Goal: Information Seeking & Learning: Learn about a topic

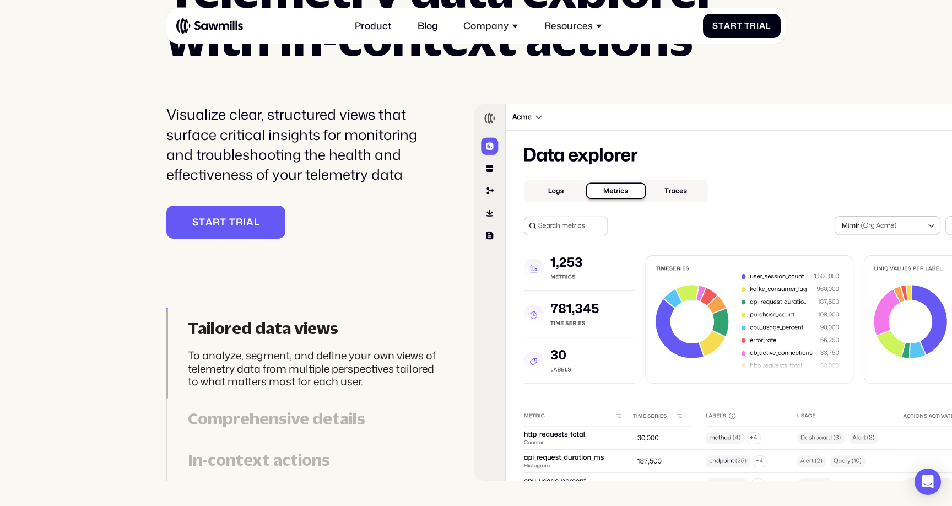
scroll to position [2639, 0]
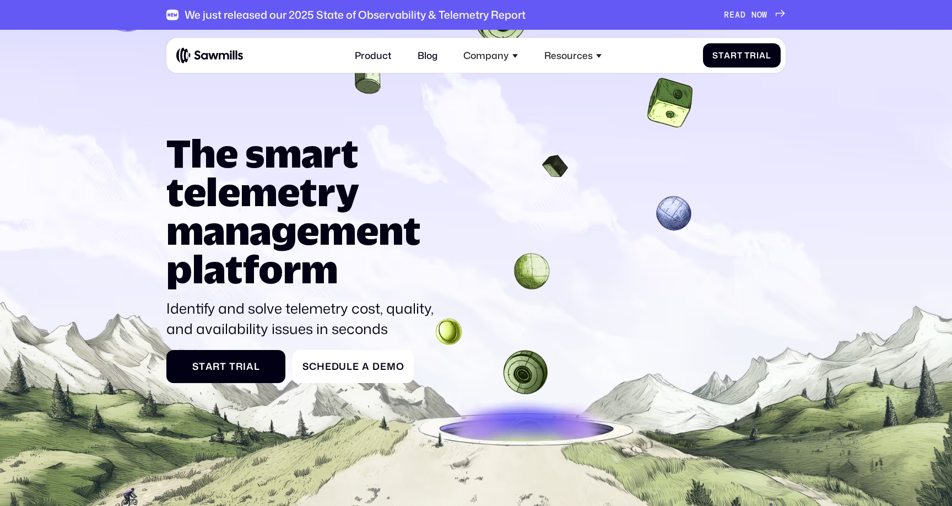
scroll to position [8, 0]
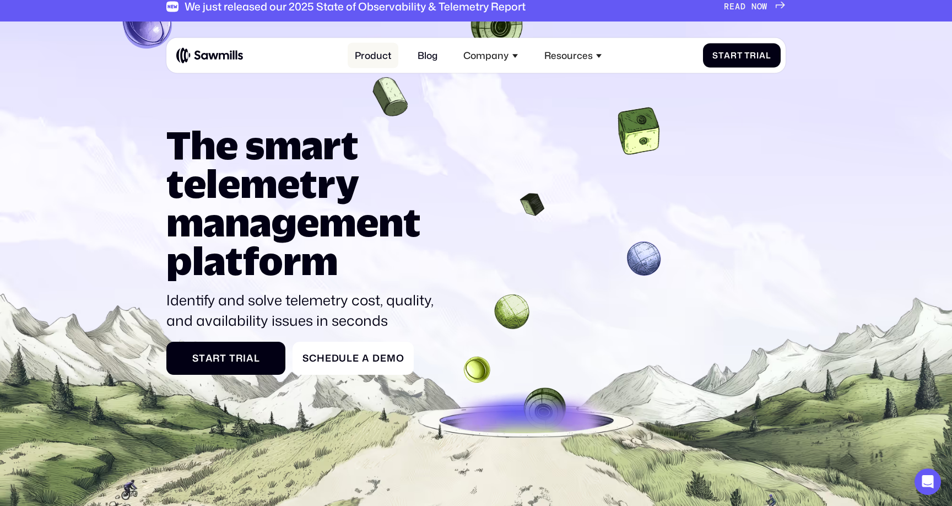
click at [365, 50] on link "Product" at bounding box center [373, 55] width 51 height 26
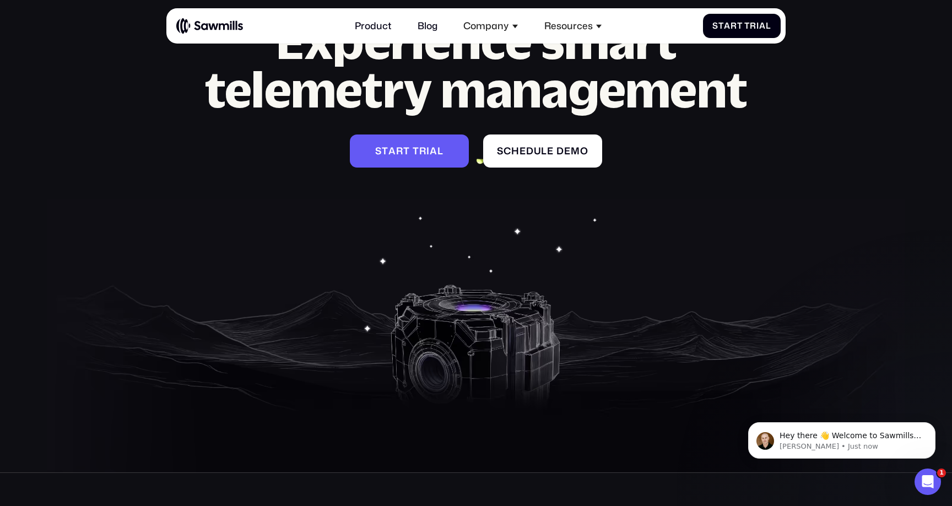
scroll to position [4428, 0]
